Goal: Information Seeking & Learning: Check status

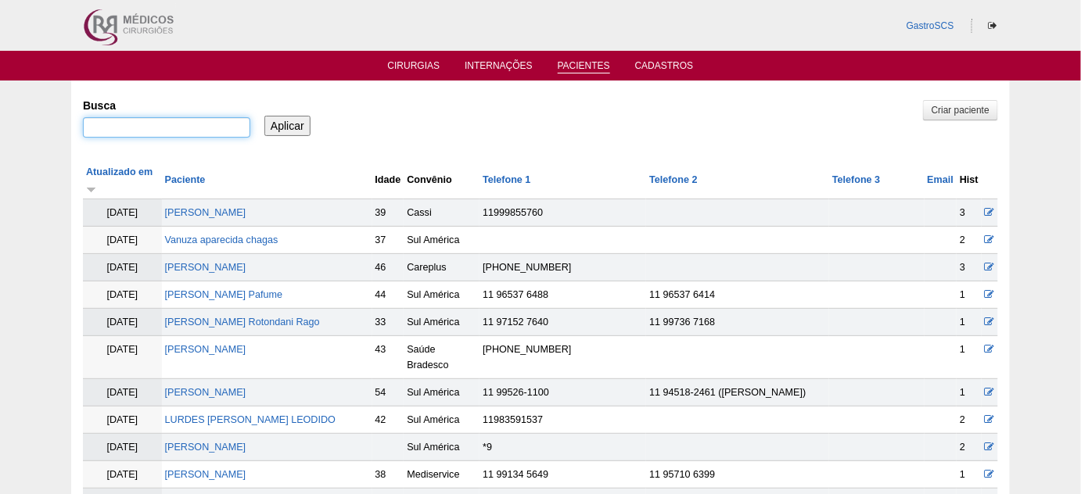
click at [227, 118] on input "Busca" at bounding box center [166, 127] width 167 height 20
type input "NADYA"
click at [264, 116] on input "Aplicar" at bounding box center [287, 126] width 46 height 20
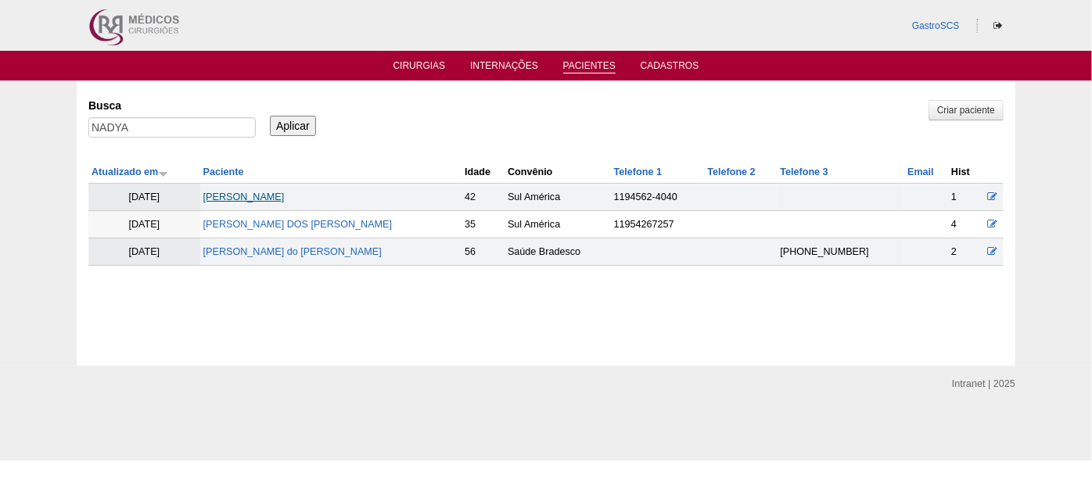
click at [271, 196] on link "Nadya Wanuth Ambrozin" at bounding box center [243, 197] width 81 height 11
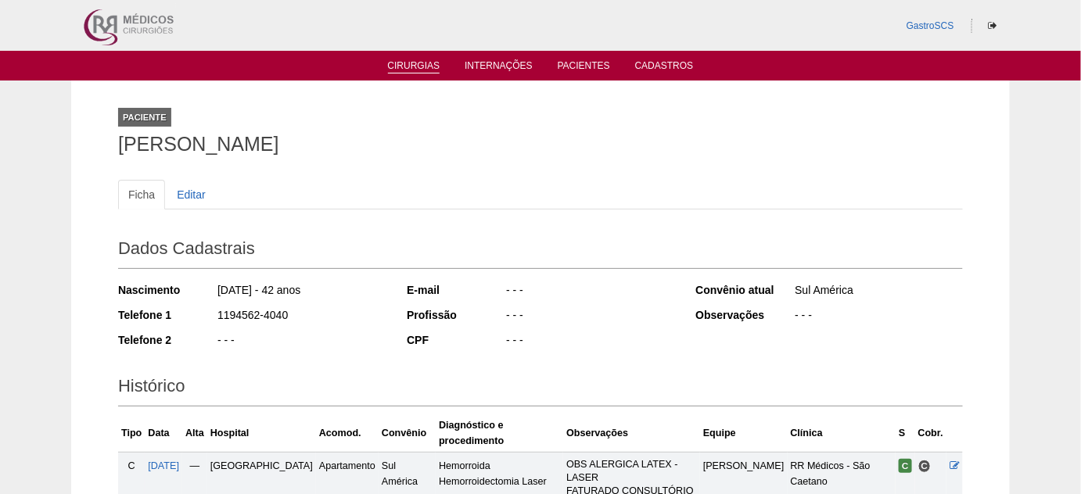
click at [419, 72] on link "Cirurgias" at bounding box center [414, 66] width 52 height 13
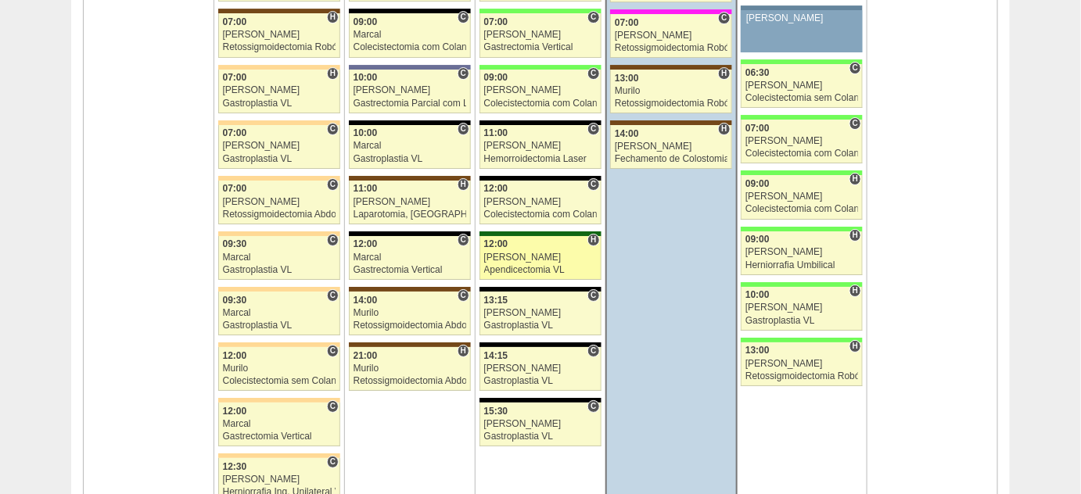
scroll to position [3769, 0]
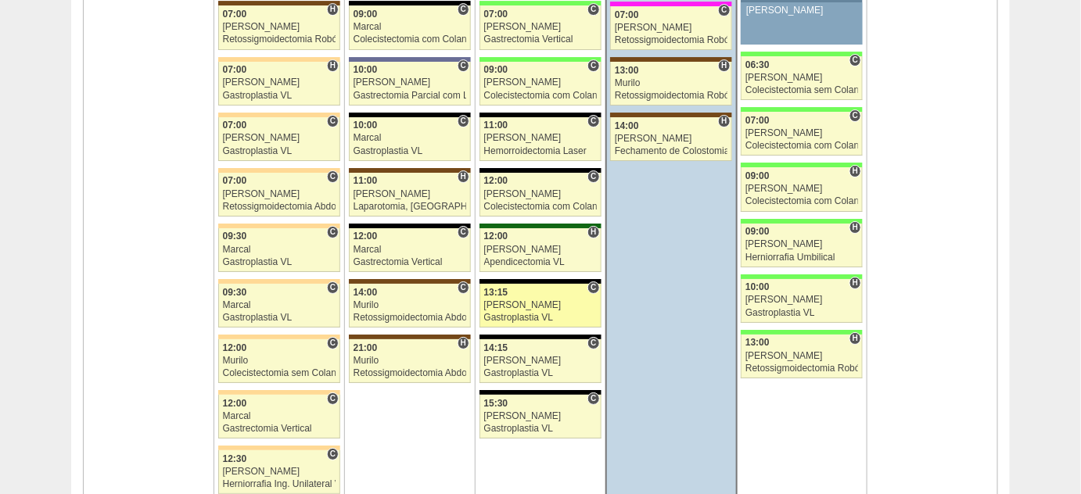
click at [512, 313] on div "Gastroplastia VL" at bounding box center [540, 318] width 113 height 10
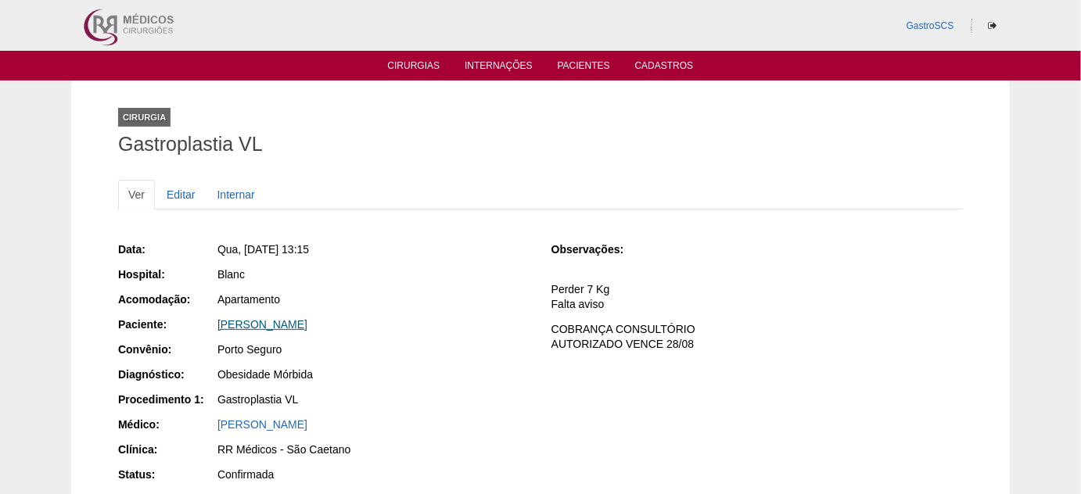
click at [307, 327] on link "[PERSON_NAME]" at bounding box center [262, 324] width 90 height 13
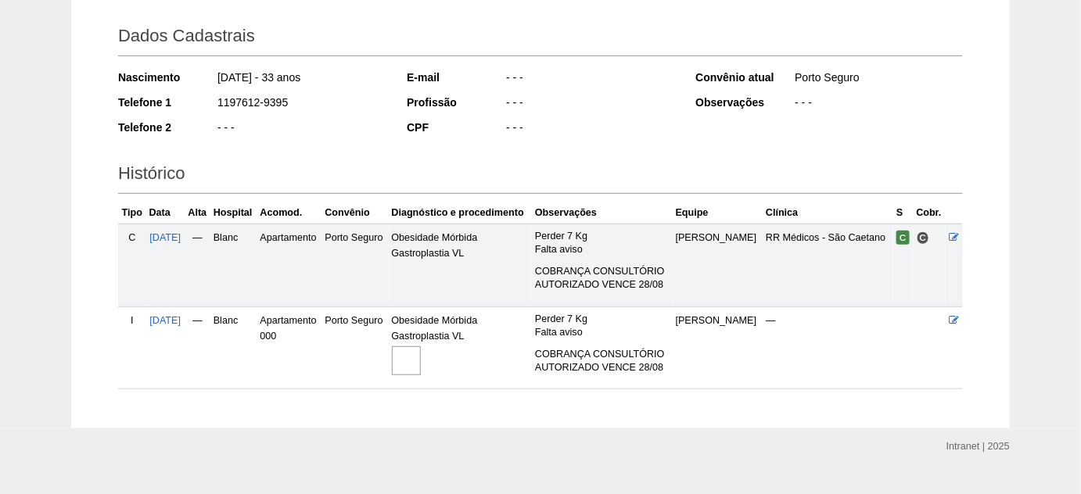
scroll to position [239, 0]
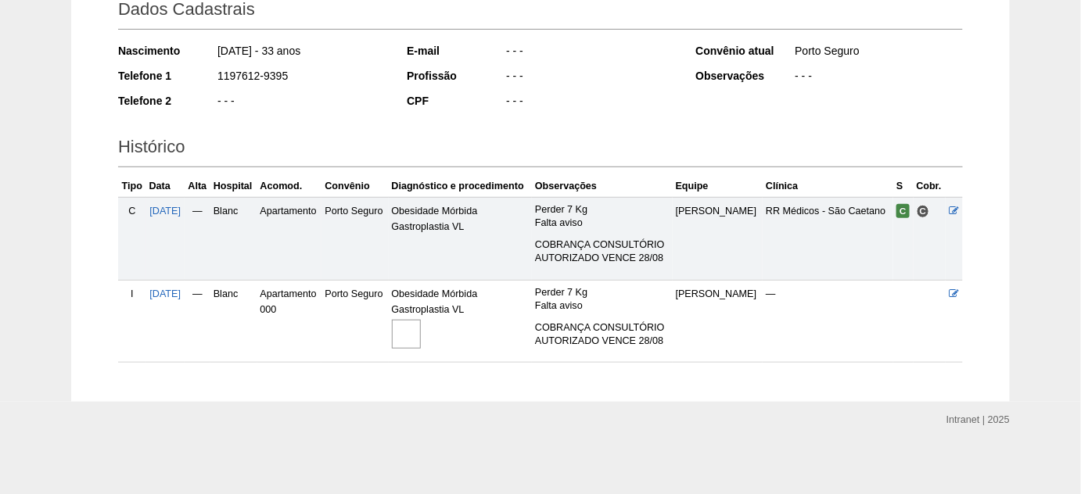
click at [416, 335] on img at bounding box center [406, 334] width 29 height 29
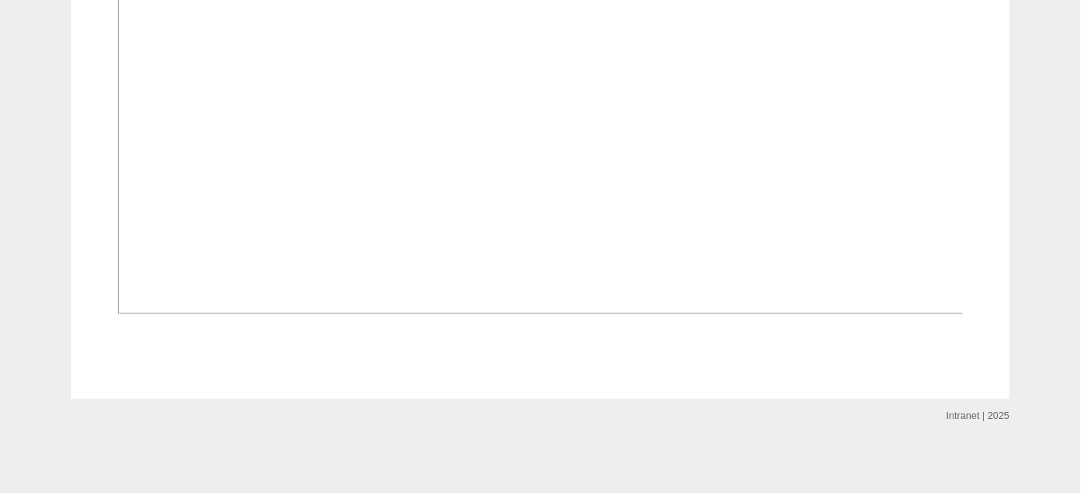
scroll to position [1209, 0]
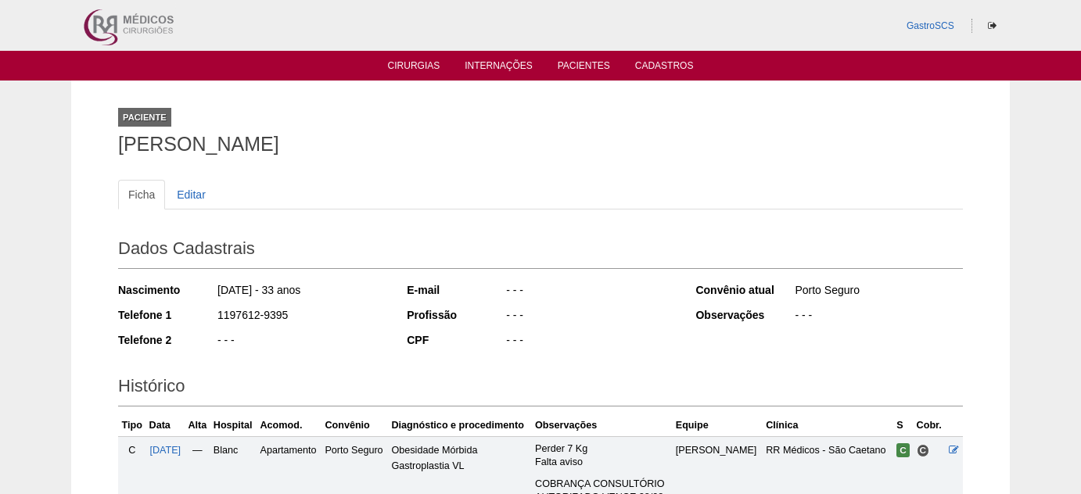
scroll to position [239, 0]
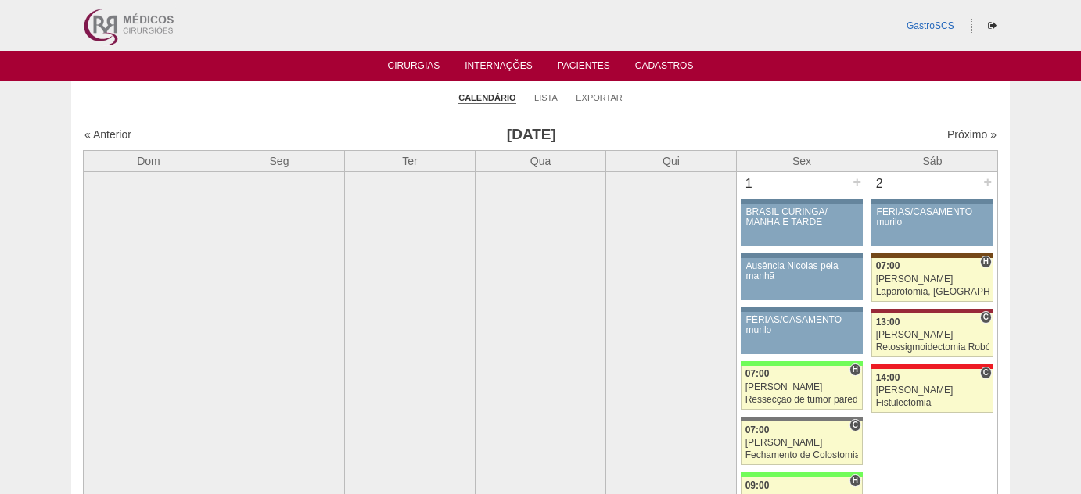
scroll to position [3769, 0]
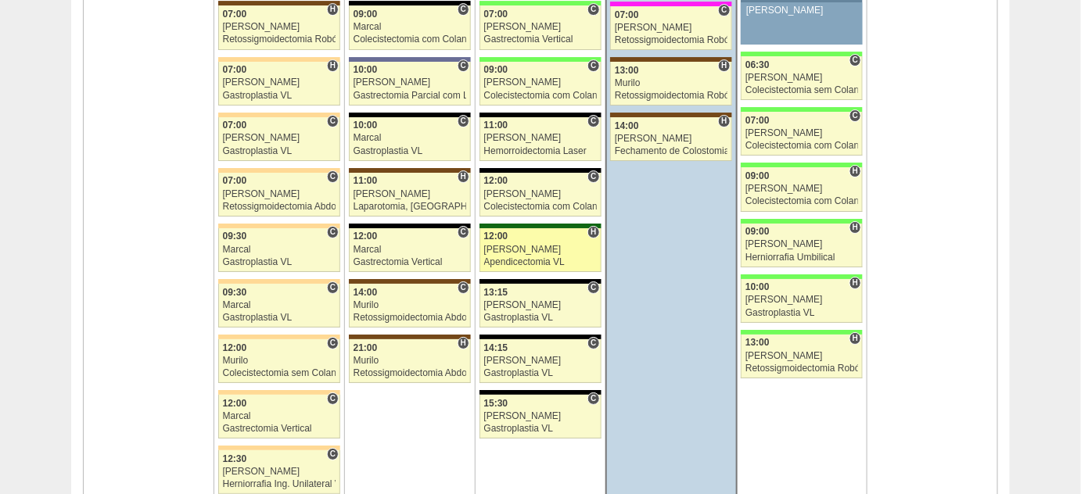
click at [501, 257] on div "Apendicectomia VL" at bounding box center [540, 262] width 113 height 10
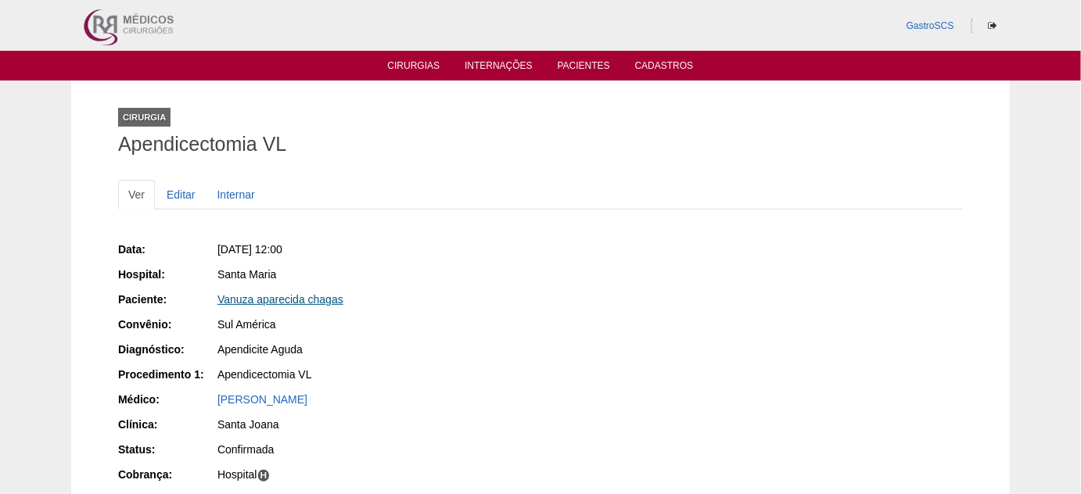
click at [318, 300] on link "Vanuza aparecida chagas" at bounding box center [280, 299] width 126 height 13
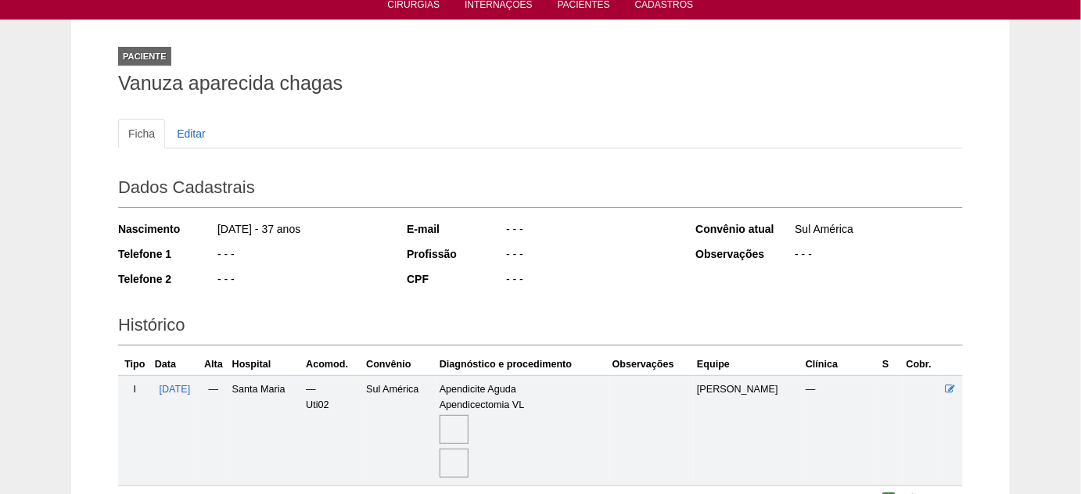
scroll to position [213, 0]
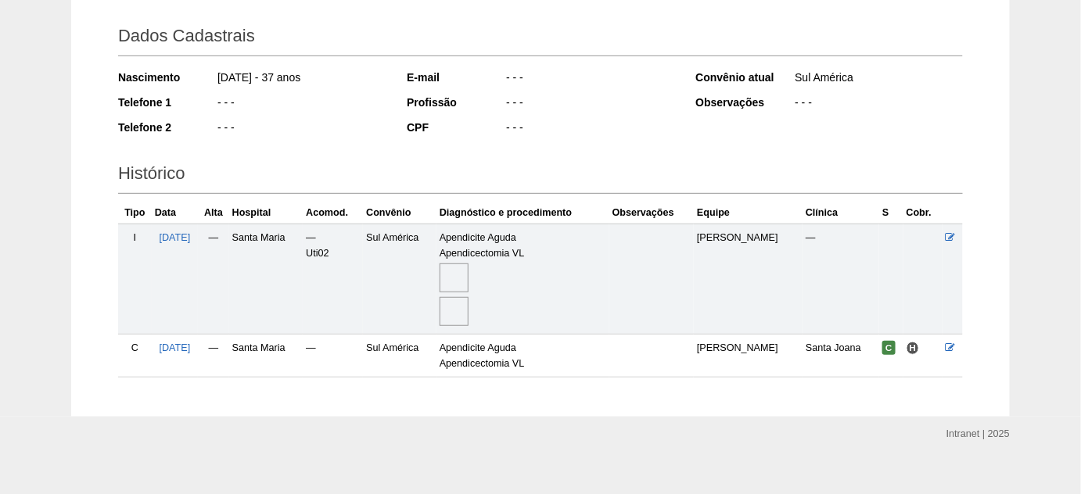
click at [469, 275] on img at bounding box center [454, 278] width 29 height 29
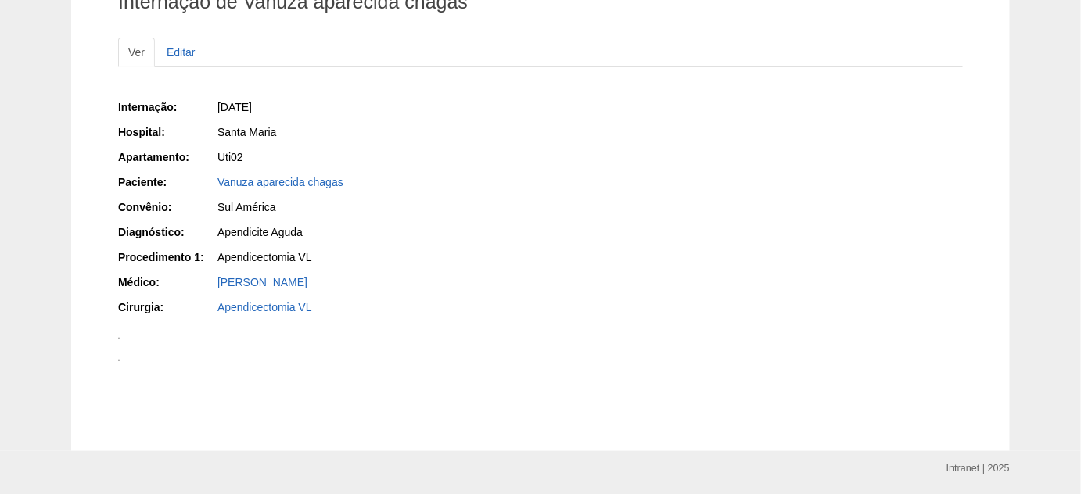
scroll to position [120, 0]
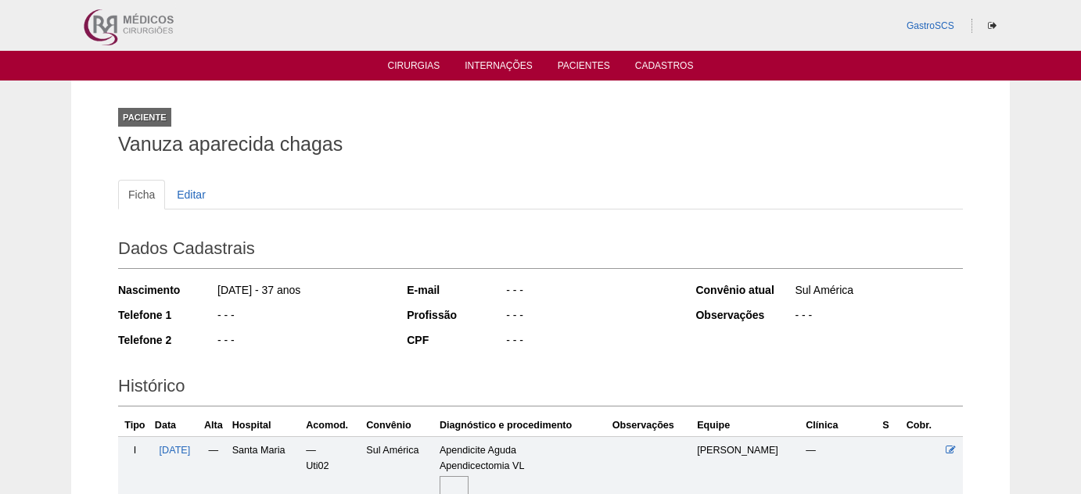
scroll to position [213, 0]
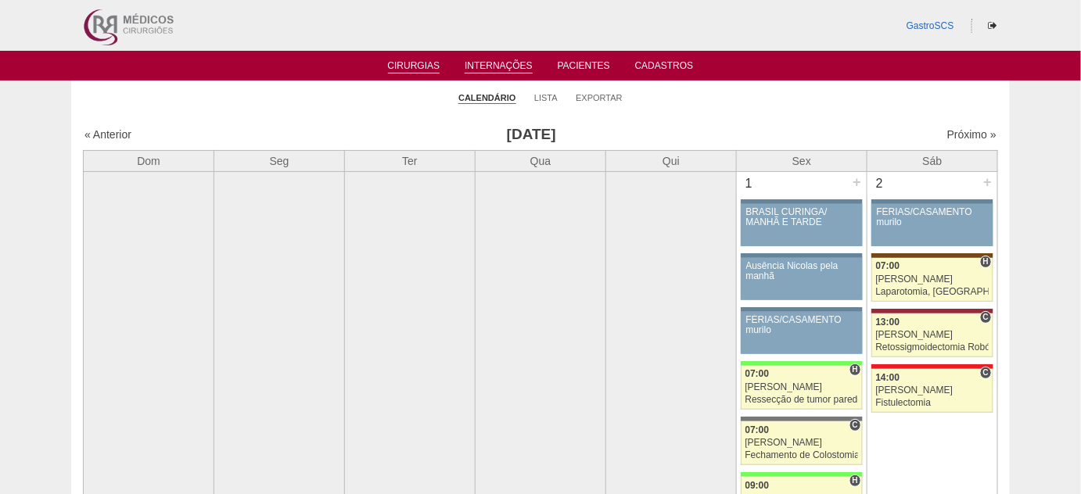
click at [494, 63] on link "Internações" at bounding box center [499, 66] width 68 height 13
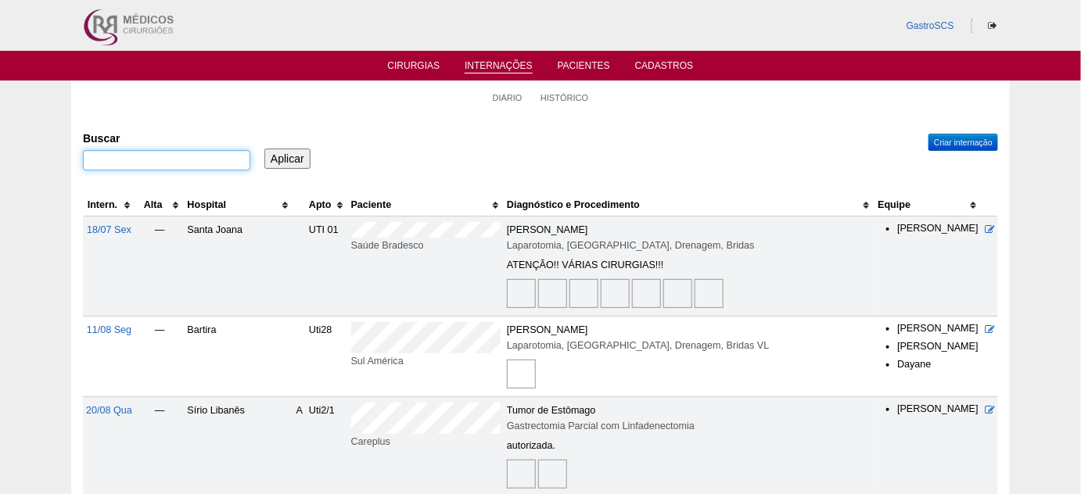
click at [175, 154] on input "Buscar" at bounding box center [166, 160] width 167 height 20
type input "[PERSON_NAME]"
click at [264, 149] on input "Aplicar" at bounding box center [287, 159] width 46 height 20
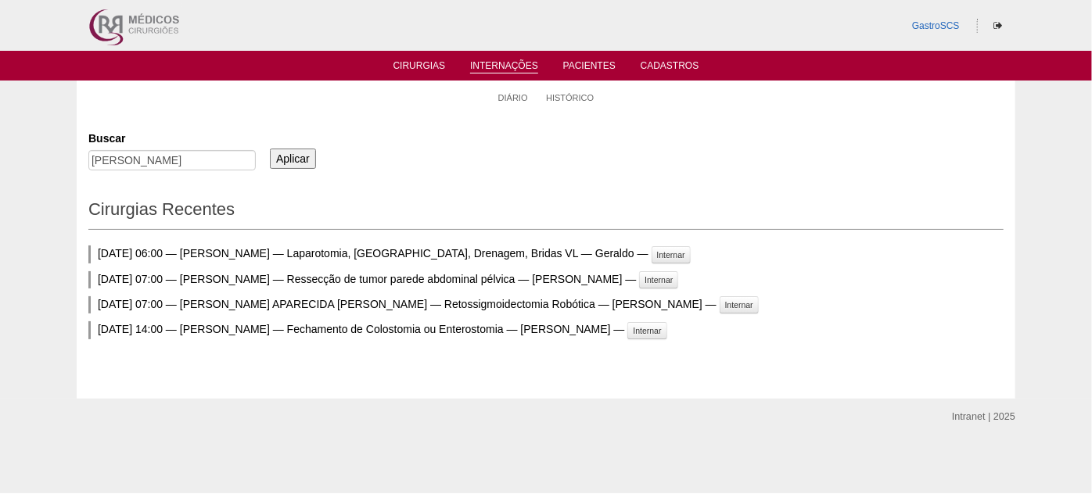
click at [411, 57] on ul "Cirurgias Internações Pacientes Cadastros" at bounding box center [546, 66] width 1092 height 30
click at [416, 65] on link "Cirurgias" at bounding box center [419, 66] width 52 height 13
click at [584, 68] on link "Pacientes" at bounding box center [589, 66] width 52 height 13
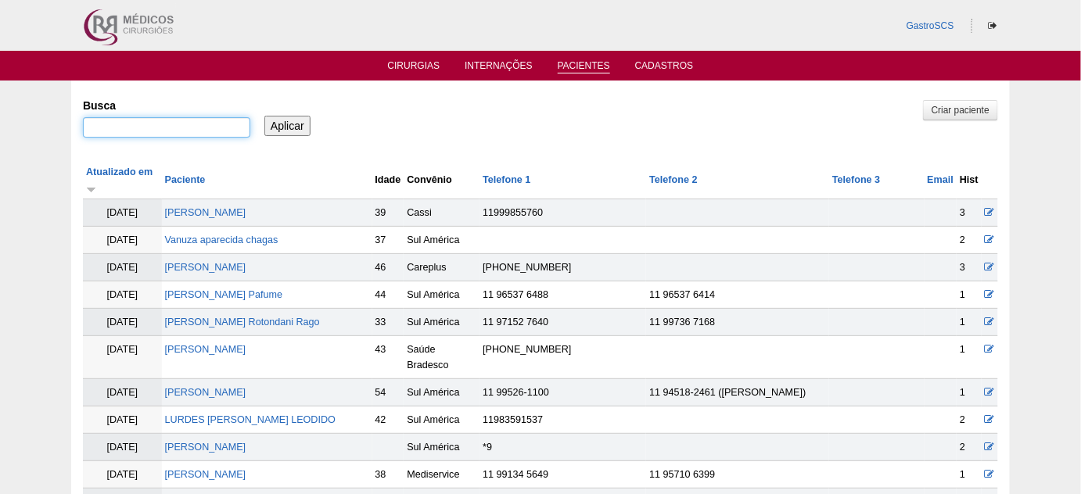
click at [131, 121] on input "Busca" at bounding box center [166, 127] width 167 height 20
type input "[PERSON_NAME]"
click at [264, 116] on input "Aplicar" at bounding box center [287, 126] width 46 height 20
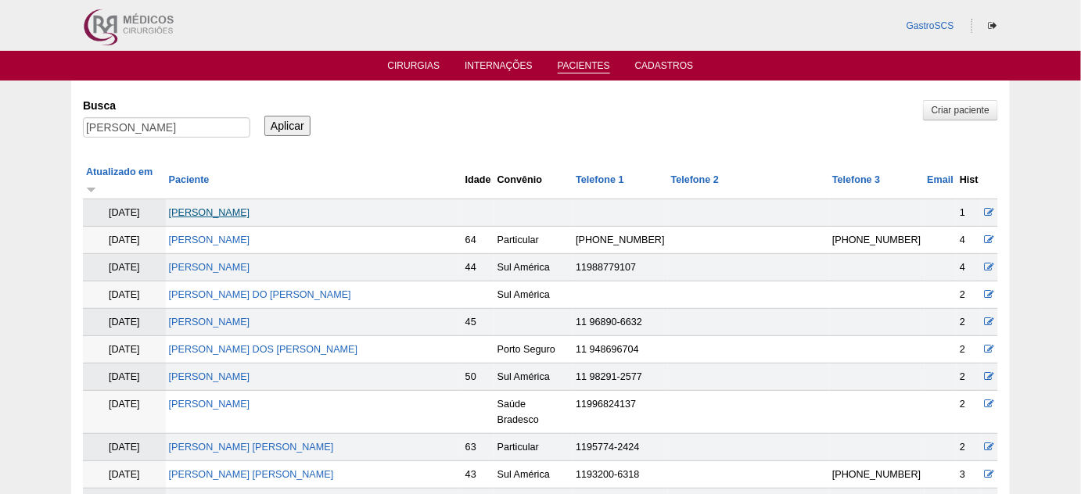
click at [250, 207] on link "[PERSON_NAME]" at bounding box center [209, 212] width 81 height 11
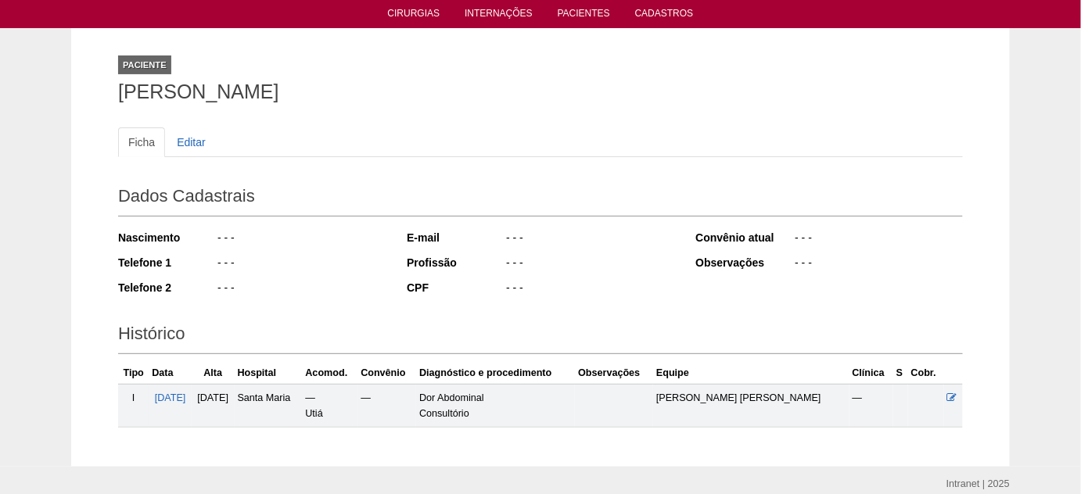
scroll to position [117, 0]
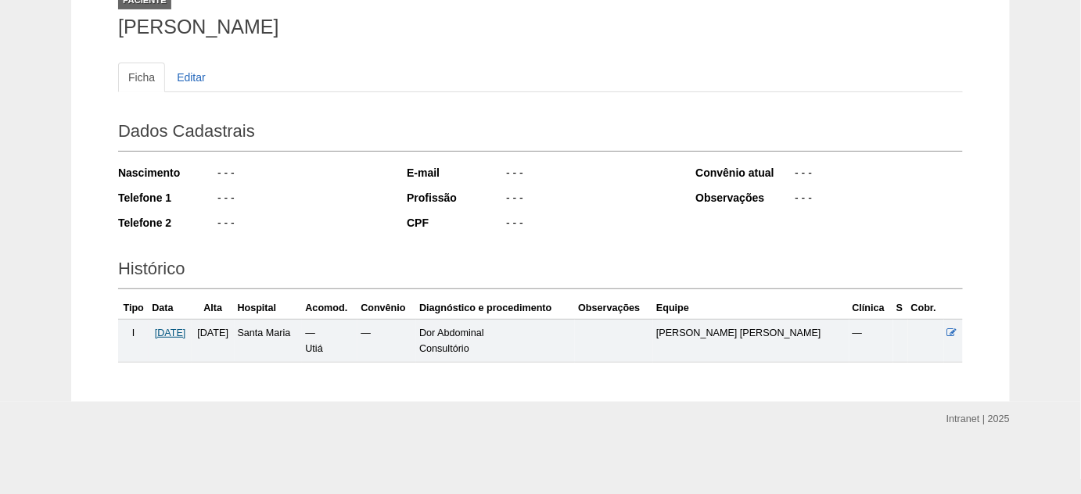
click at [185, 328] on span "[DATE]" at bounding box center [170, 333] width 31 height 11
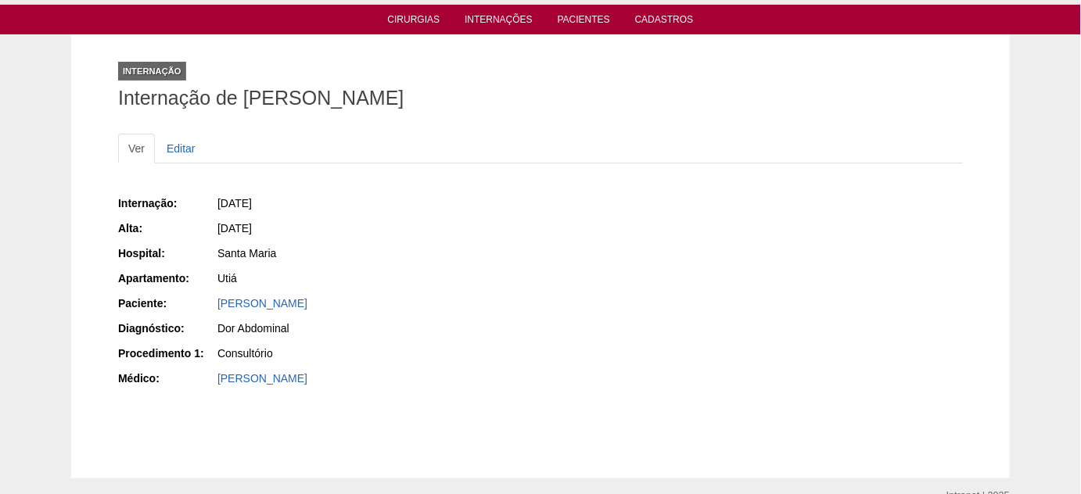
scroll to position [70, 0]
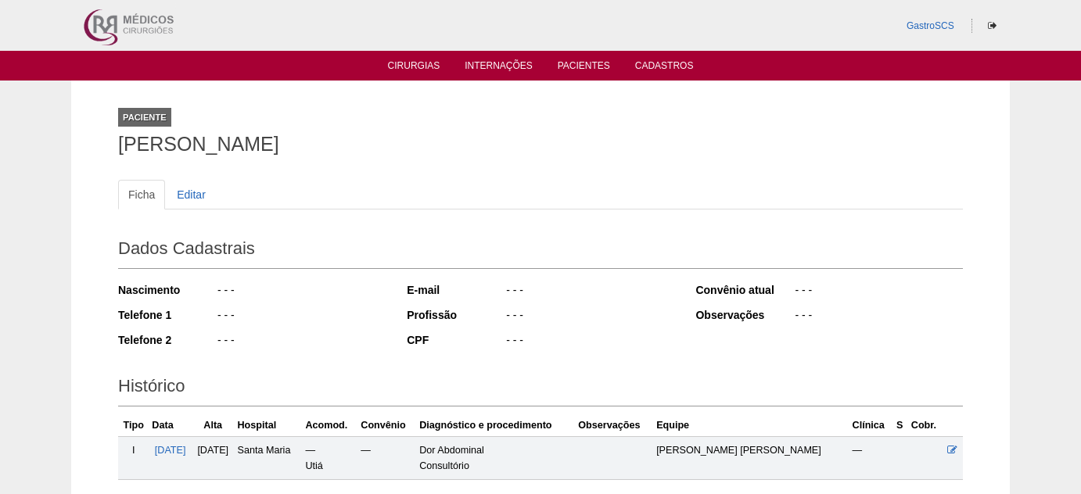
scroll to position [113, 0]
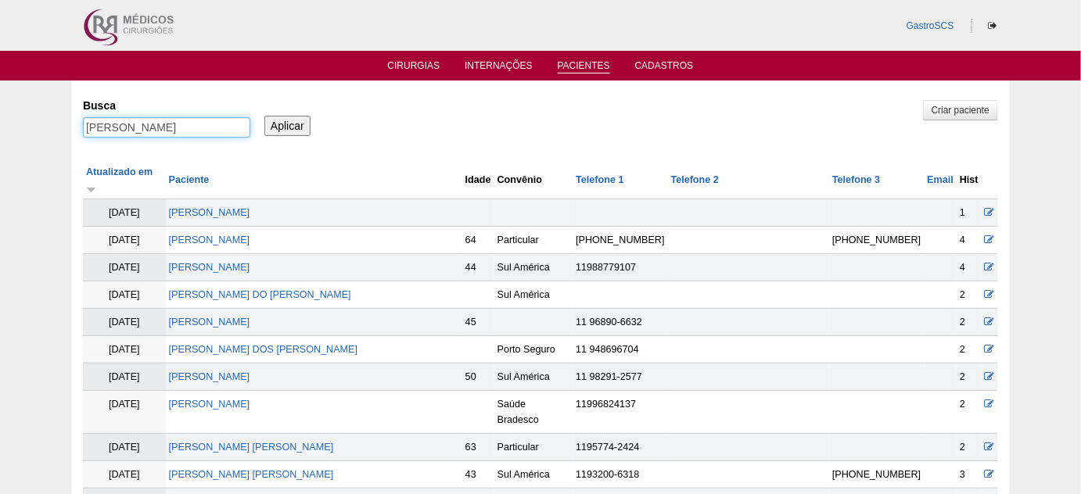
drag, startPoint x: 180, startPoint y: 121, endPoint x: 38, endPoint y: 128, distance: 142.5
type input "[PERSON_NAME]"
click at [264, 116] on input "Aplicar" at bounding box center [287, 126] width 46 height 20
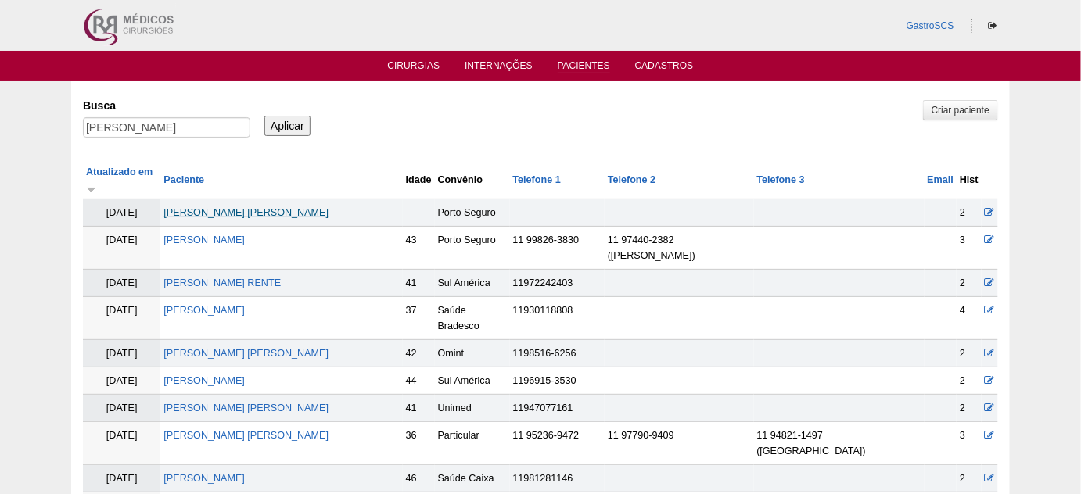
click at [260, 207] on link "[PERSON_NAME] [PERSON_NAME]" at bounding box center [245, 212] width 165 height 11
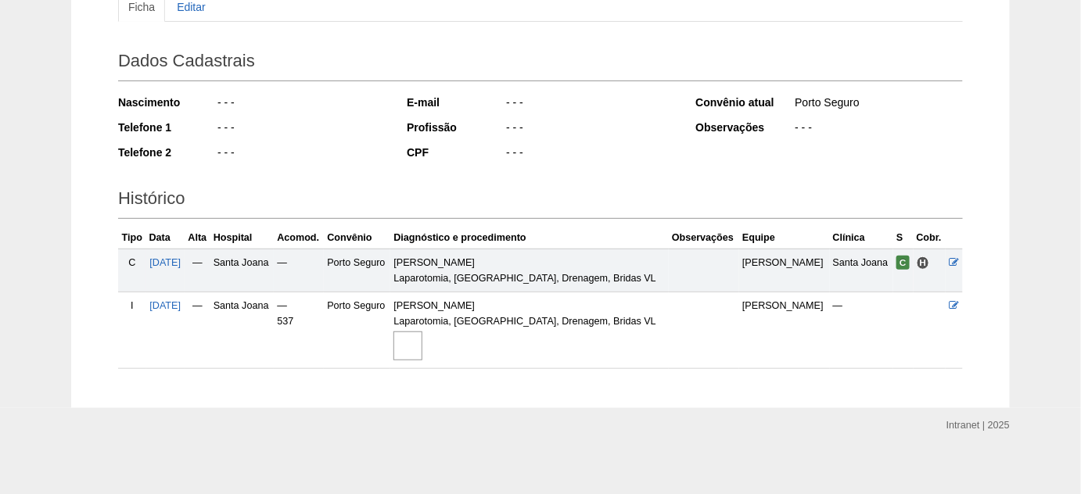
scroll to position [193, 0]
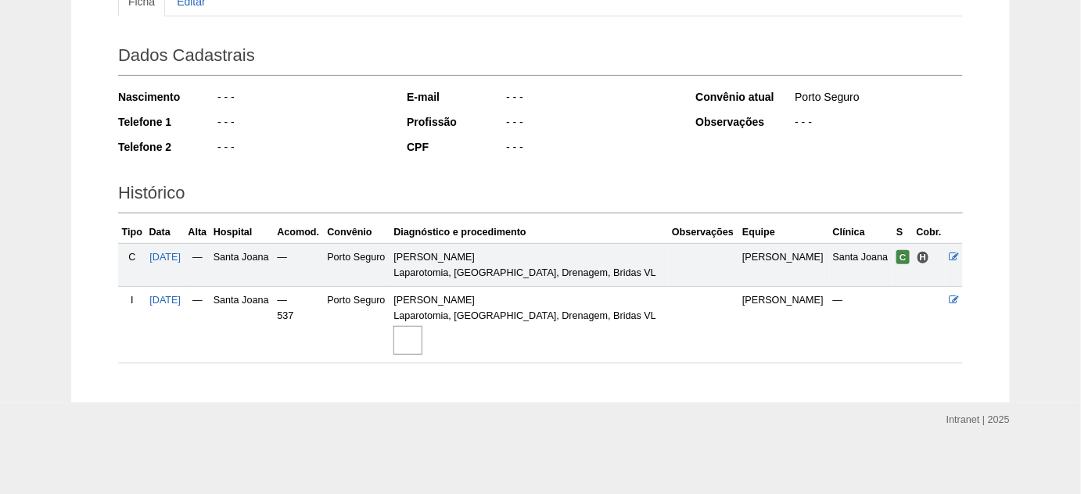
click at [185, 304] on td "[DATE]" at bounding box center [165, 324] width 38 height 77
click at [181, 297] on span "[DATE]" at bounding box center [164, 300] width 31 height 11
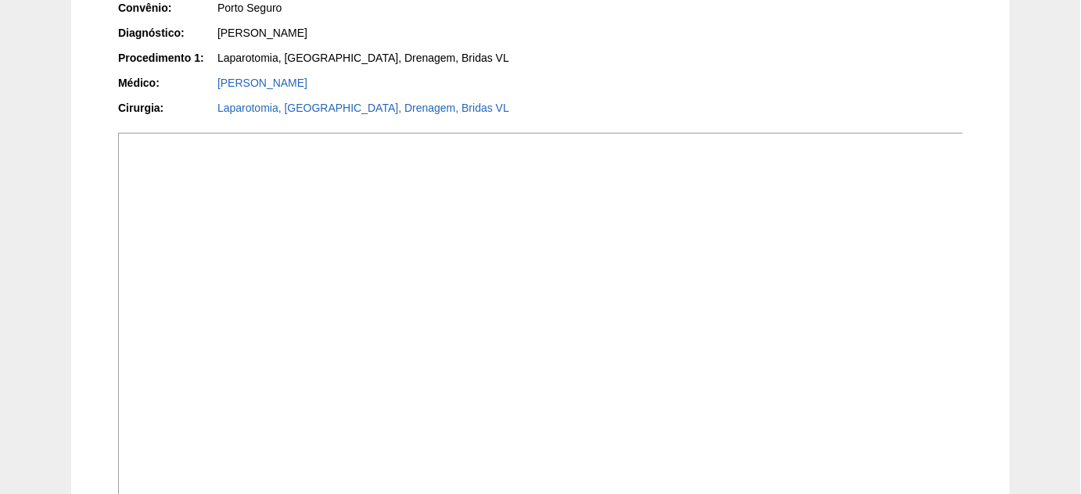
scroll to position [355, 0]
